Goal: Download file/media

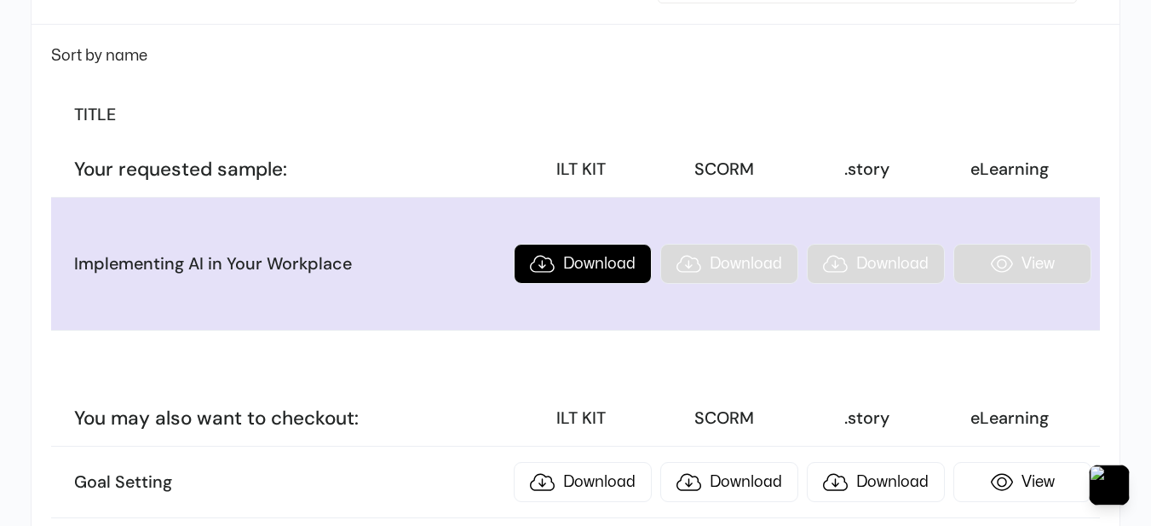
scroll to position [256, 0]
click at [606, 260] on link "Download" at bounding box center [583, 264] width 138 height 40
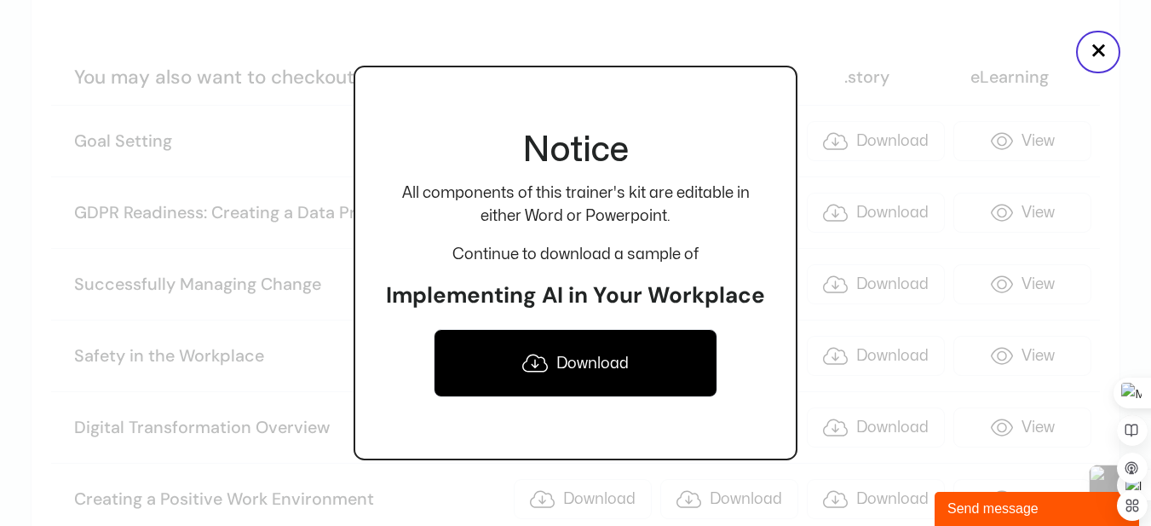
scroll to position [0, 0]
click at [573, 354] on link "Download" at bounding box center [576, 363] width 285 height 68
click at [1108, 49] on button "×" at bounding box center [1098, 52] width 44 height 43
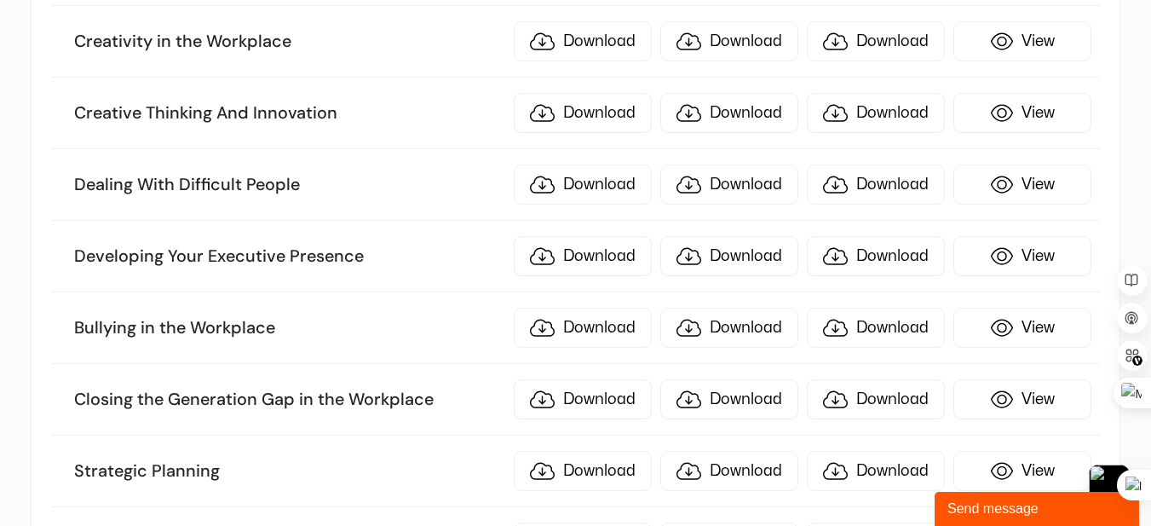
scroll to position [2641, 0]
